Goal: Complete application form: Complete application form

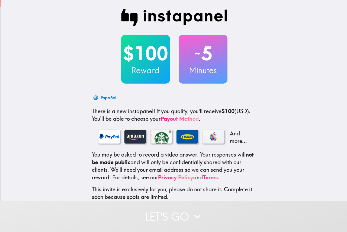
scroll to position [32, 0]
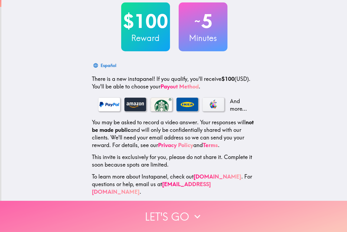
click at [220, 211] on button "Let's go" at bounding box center [173, 216] width 347 height 31
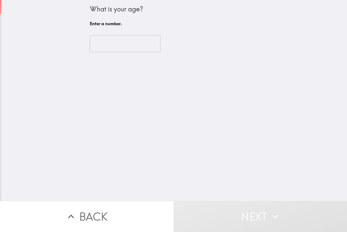
click at [115, 38] on input "number" at bounding box center [125, 43] width 71 height 17
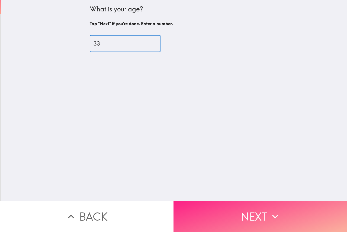
type input "33"
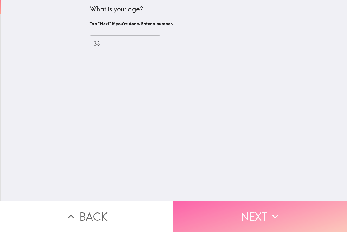
click at [281, 221] on button "Next" at bounding box center [261, 216] width 174 height 31
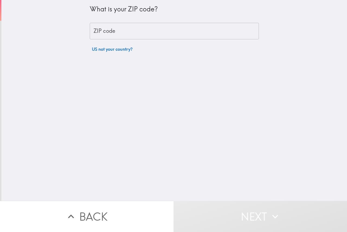
click at [146, 34] on input "ZIP code" at bounding box center [174, 31] width 169 height 17
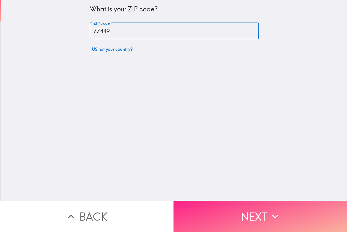
type input "77449"
click at [226, 209] on button "Next" at bounding box center [261, 216] width 174 height 31
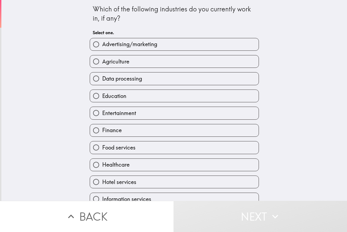
click at [133, 166] on label "Healthcare" at bounding box center [174, 165] width 169 height 12
click at [102, 166] on input "Healthcare" at bounding box center [96, 165] width 12 height 12
radio input "true"
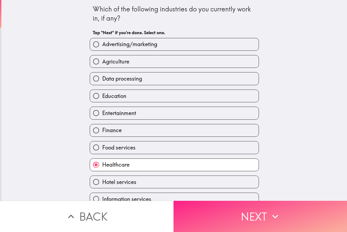
click at [219, 219] on button "Next" at bounding box center [261, 216] width 174 height 31
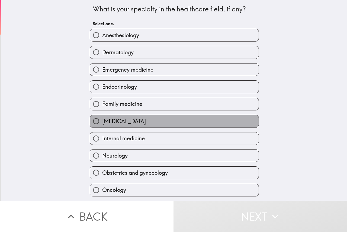
click at [137, 121] on label "[MEDICAL_DATA]" at bounding box center [174, 121] width 169 height 12
click at [102, 121] on input "[MEDICAL_DATA]" at bounding box center [96, 121] width 12 height 12
radio input "true"
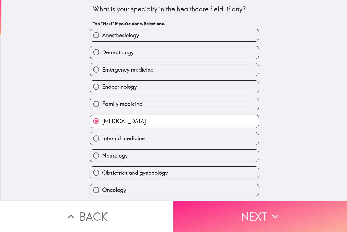
click at [235, 219] on button "Next" at bounding box center [261, 216] width 174 height 31
